Goal: Check status: Check status

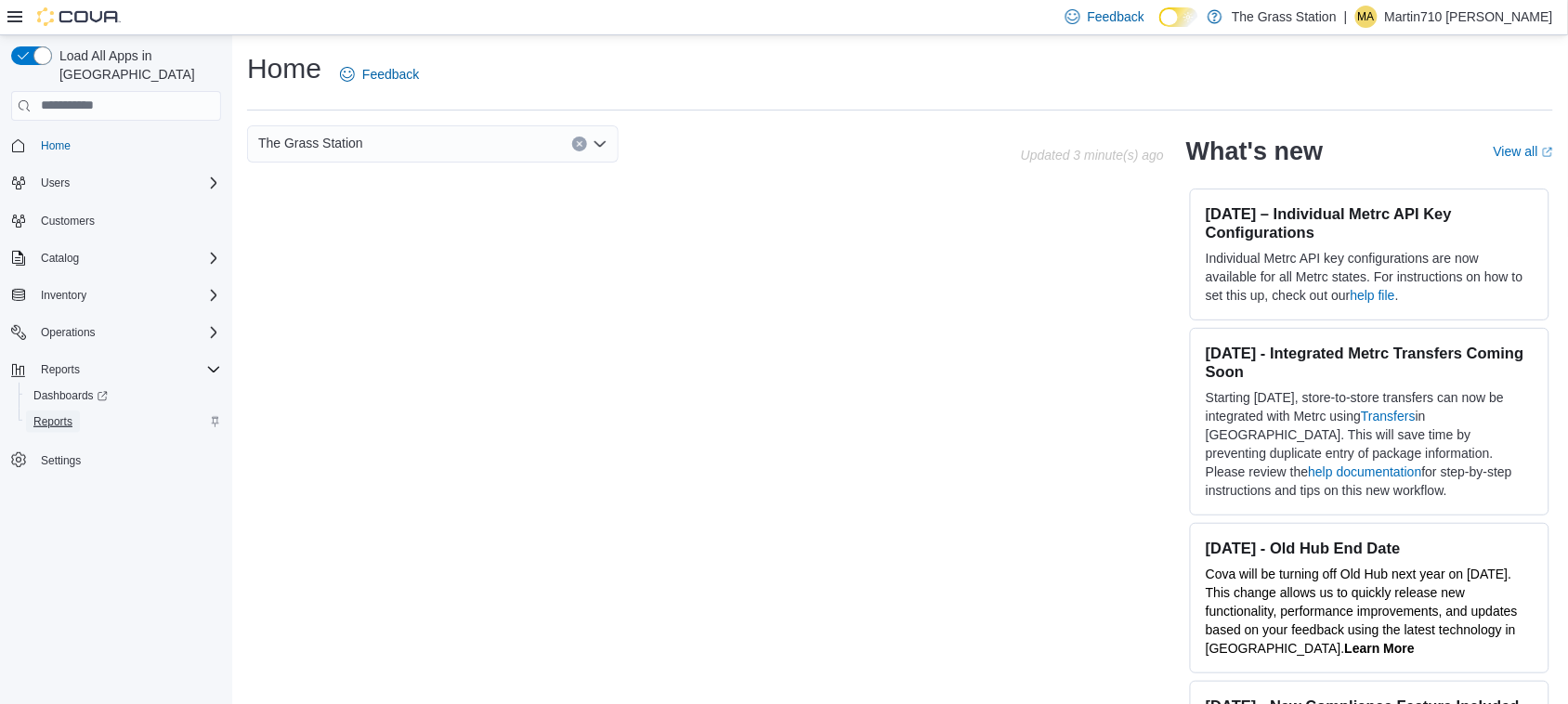
click at [53, 411] on span "Reports" at bounding box center [53, 421] width 39 height 22
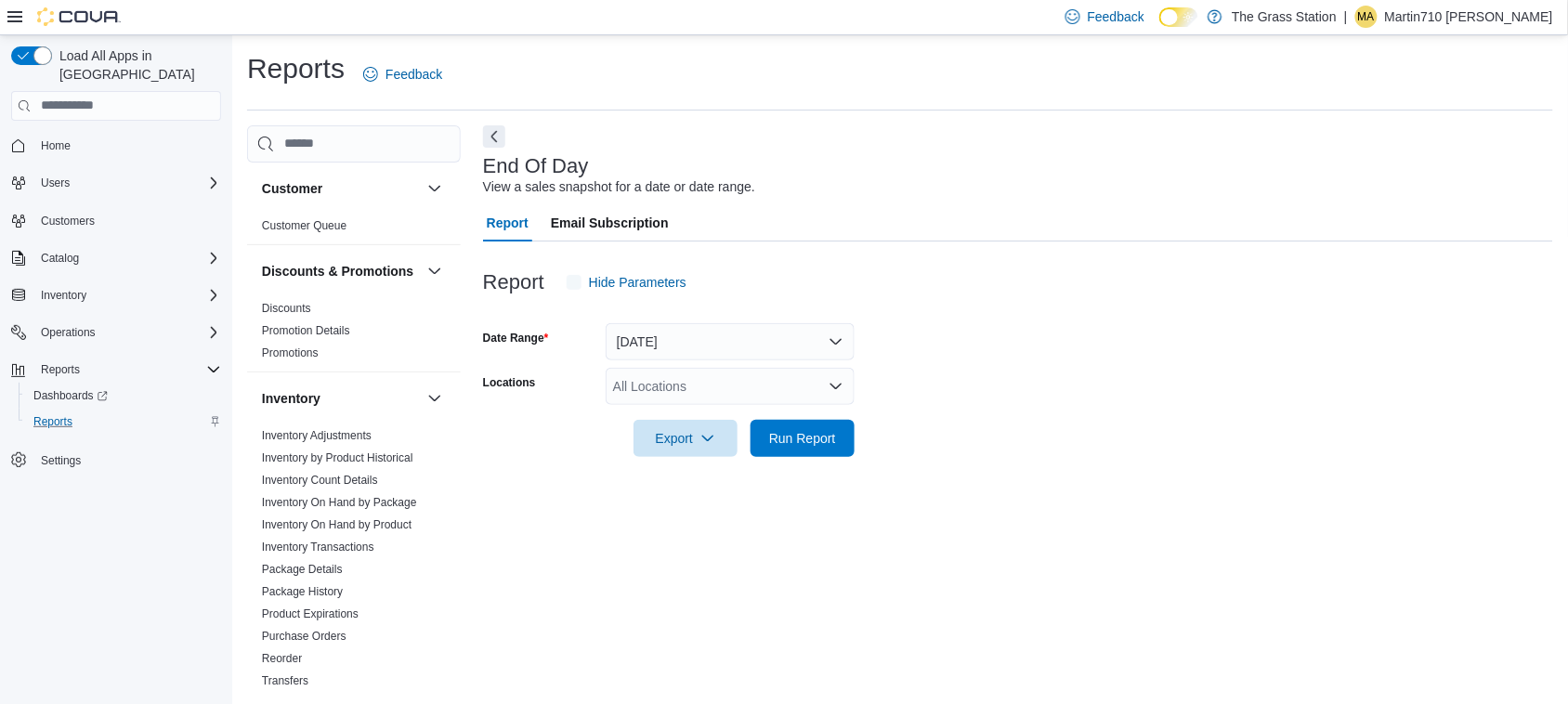
scroll to position [1, 0]
click at [736, 388] on div "All Locations" at bounding box center [730, 386] width 249 height 37
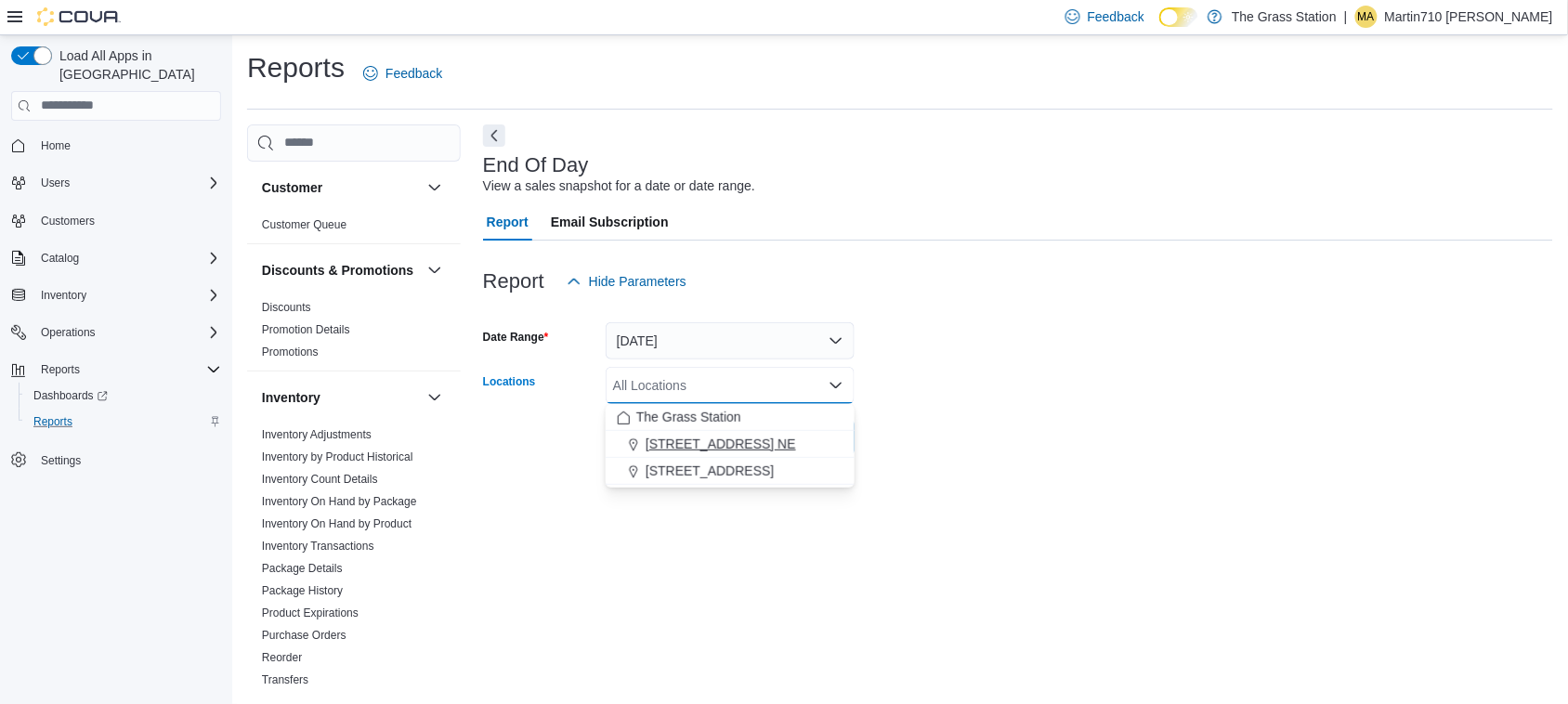
click at [714, 433] on button "[STREET_ADDRESS] NE" at bounding box center [730, 444] width 249 height 27
click at [690, 565] on div "End Of Day View a sales snapshot for a date or date range. Report Email Subscri…" at bounding box center [1018, 408] width 1070 height 566
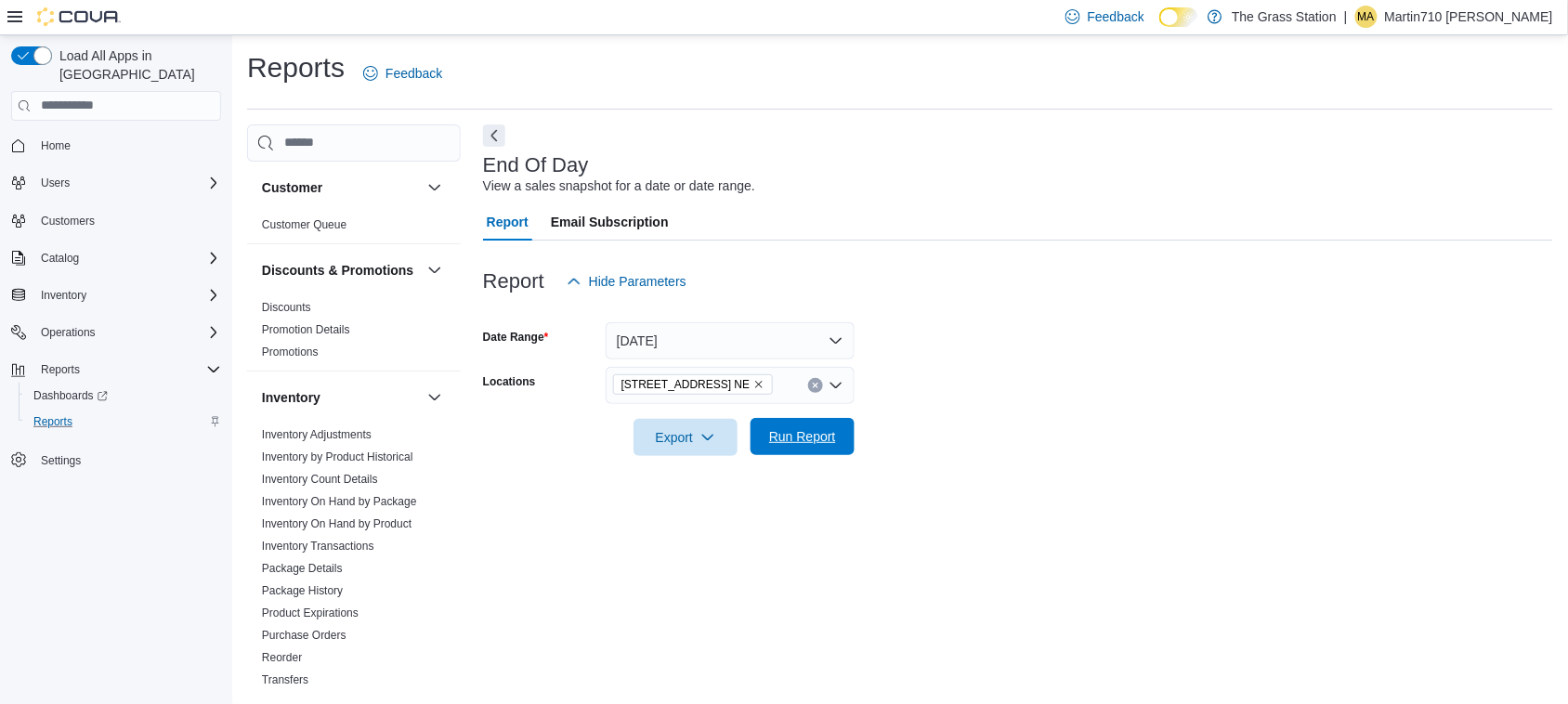
click at [766, 444] on span "Run Report" at bounding box center [802, 436] width 82 height 37
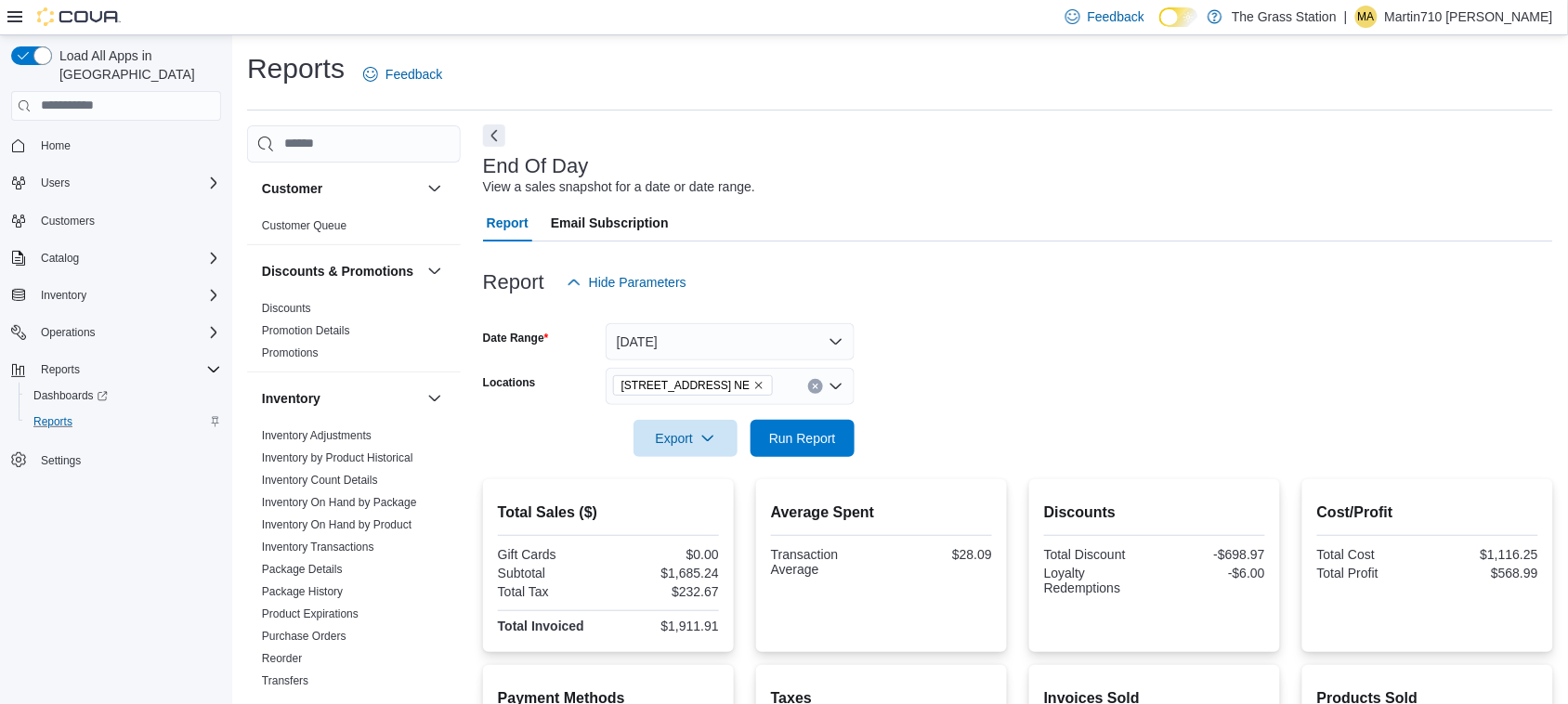
click at [489, 146] on button "Next" at bounding box center [494, 135] width 22 height 22
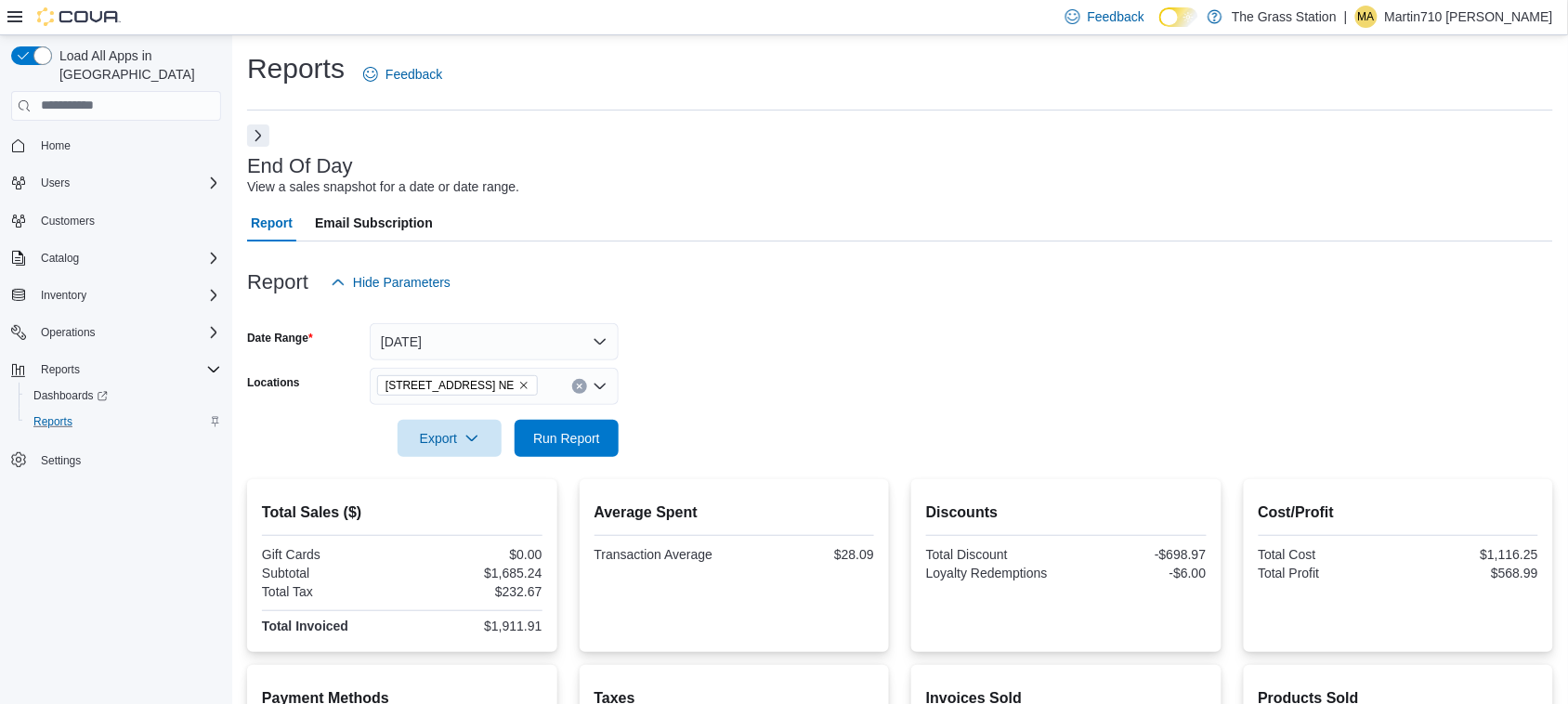
click at [261, 142] on button "Next" at bounding box center [258, 135] width 22 height 22
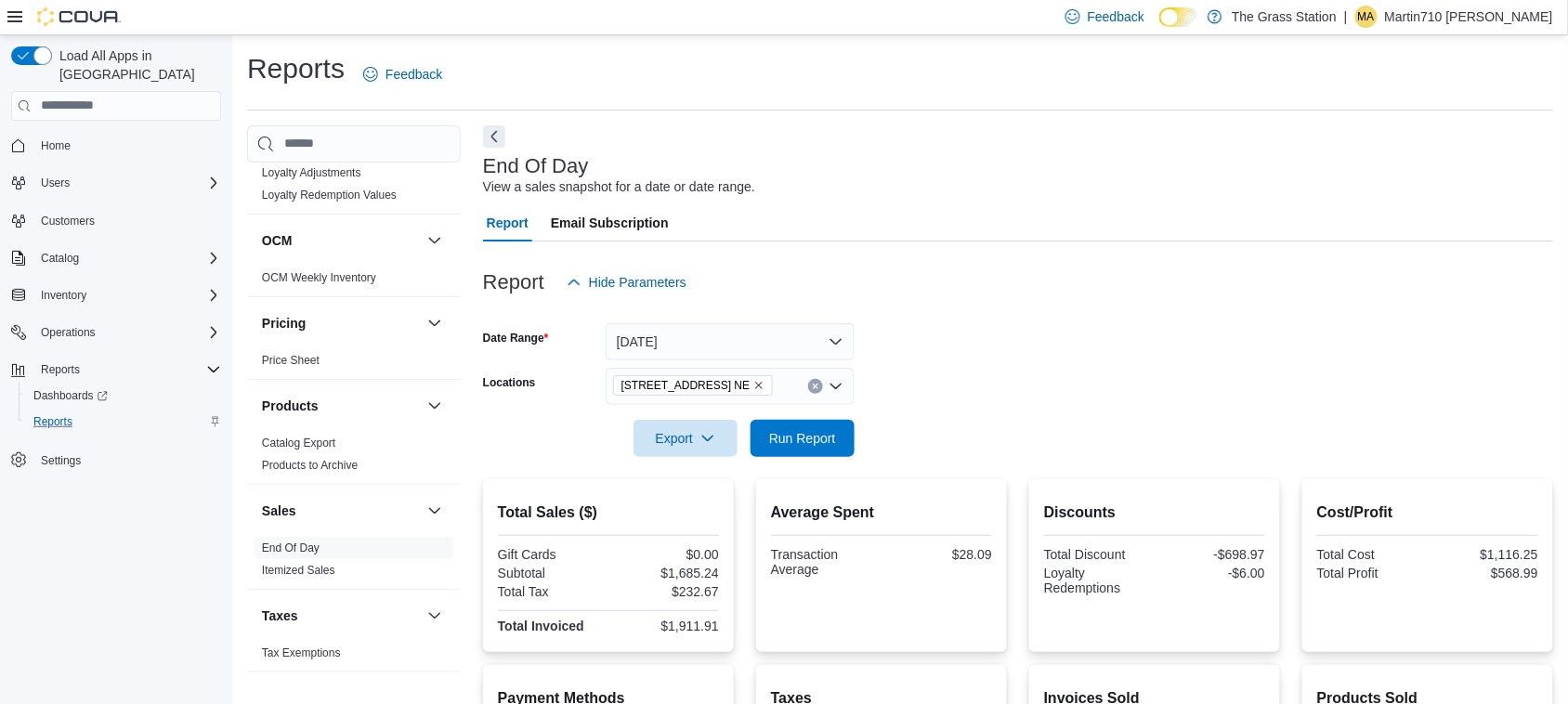
scroll to position [606, 0]
click at [303, 542] on link "End Of Day" at bounding box center [291, 549] width 58 height 13
click at [768, 338] on button "[DATE]" at bounding box center [730, 341] width 249 height 37
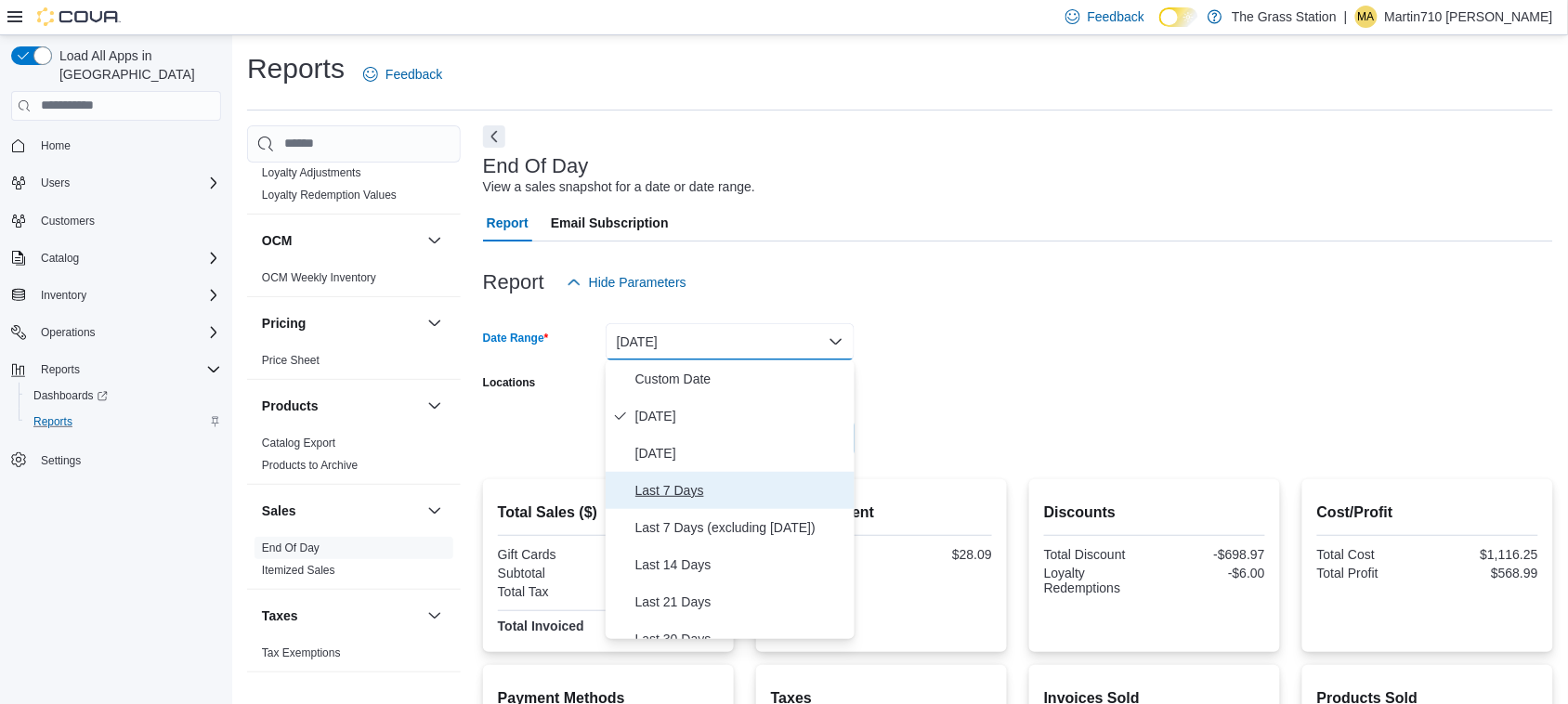
click at [721, 485] on span "Last 7 Days" at bounding box center [740, 490] width 212 height 22
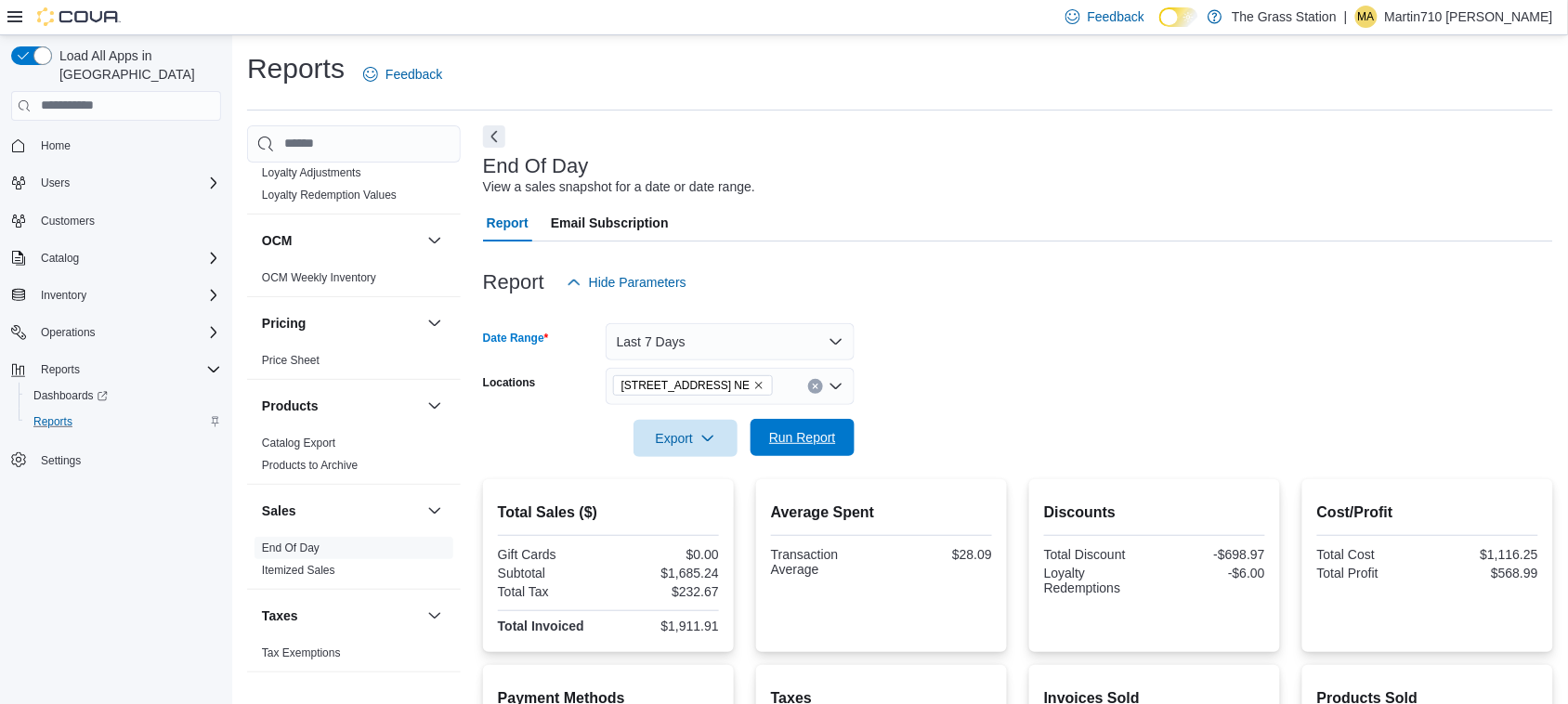
click at [800, 442] on span "Run Report" at bounding box center [803, 436] width 67 height 18
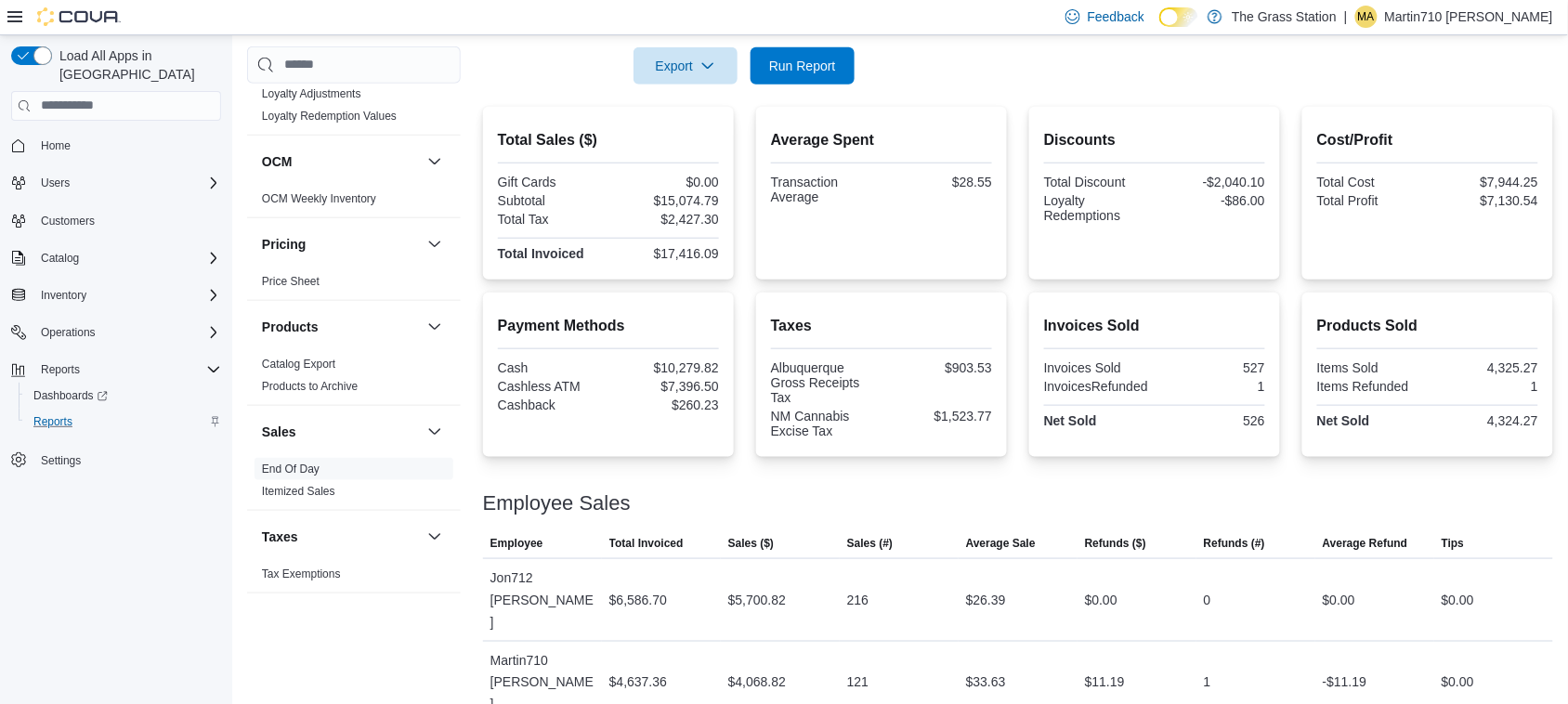
scroll to position [395, 0]
